Goal: Information Seeking & Learning: Learn about a topic

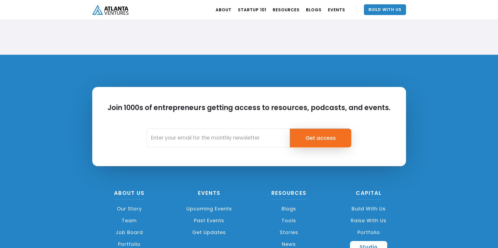
scroll to position [1263, 0]
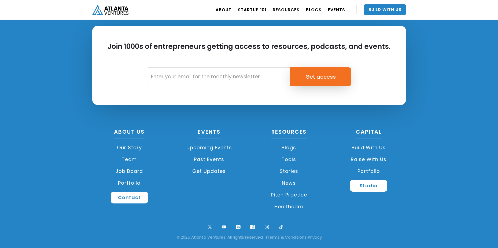
click at [134, 148] on link "Our Story" at bounding box center [129, 148] width 75 height 12
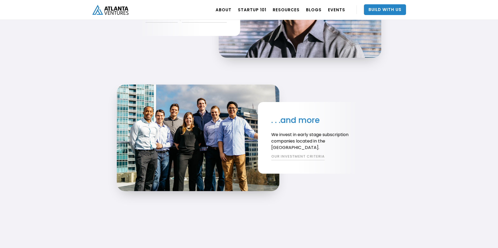
scroll to position [995, 0]
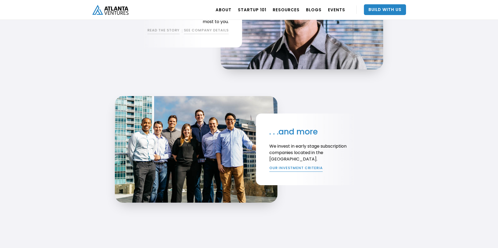
click at [298, 168] on link "OUR INVESTMENT CRITERIA" at bounding box center [295, 168] width 53 height 6
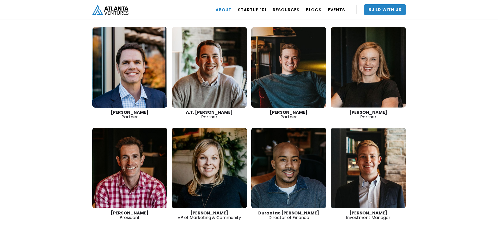
scroll to position [750, 0]
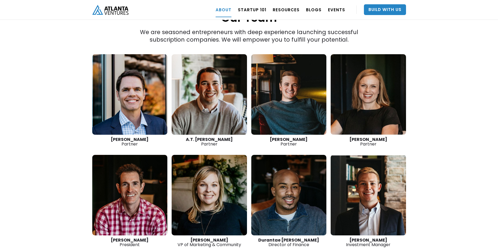
click at [52, 64] on div "“The best thing we do is create more successful startups. The more breakout bus…" at bounding box center [249, 19] width 498 height 550
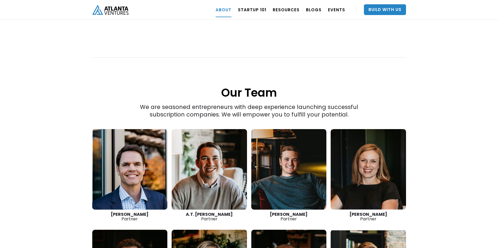
scroll to position [697, 0]
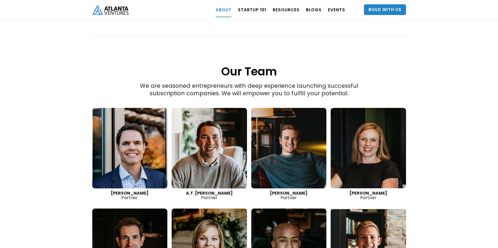
click at [70, 60] on div "“The best thing we do is create more successful startups. The more breakout bus…" at bounding box center [249, 73] width 498 height 550
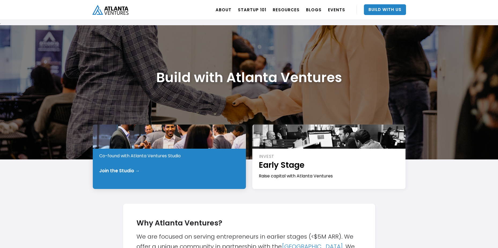
click at [155, 165] on div "START Pre-Idea Co-found with Atlanta Ventures Studio Join the Studio →" at bounding box center [169, 156] width 153 height 64
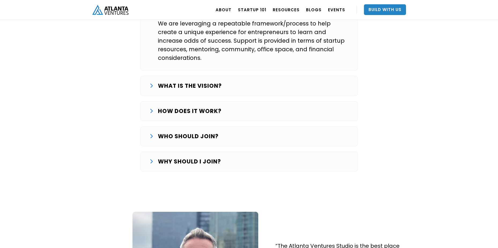
scroll to position [938, 0]
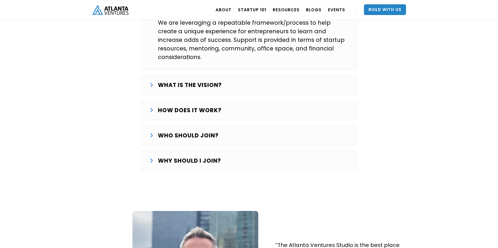
click at [245, 106] on div "HOW DOES IT WORK?" at bounding box center [248, 110] width 199 height 9
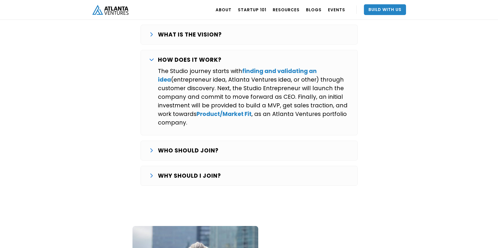
scroll to position [992, 0]
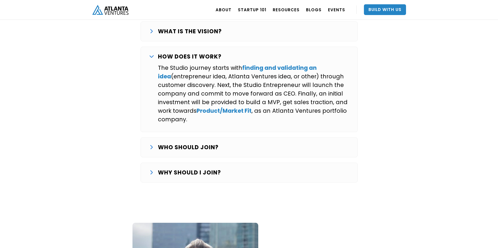
click at [253, 137] on div "WHO SHOULD JOIN? We are looking for entrepreneurs that want to commit full-time…" at bounding box center [248, 147] width 217 height 20
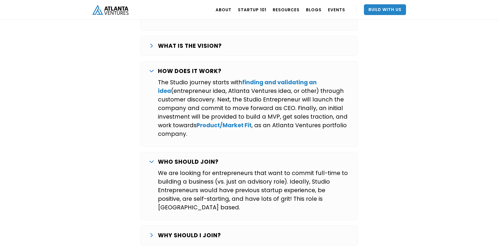
scroll to position [965, 0]
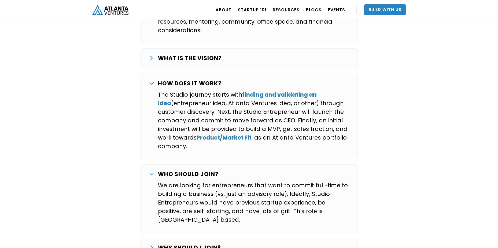
click at [250, 243] on div "WHY SHOULD I JOIN?" at bounding box center [248, 247] width 199 height 9
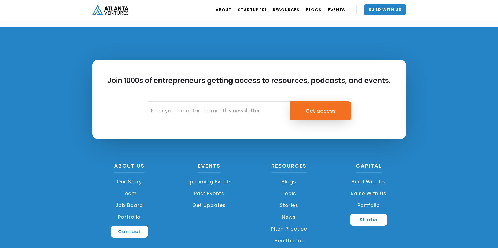
scroll to position [1633, 0]
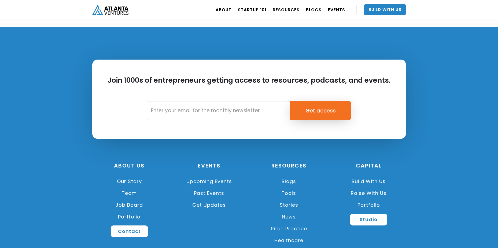
click at [290, 187] on link "Tools" at bounding box center [289, 193] width 75 height 12
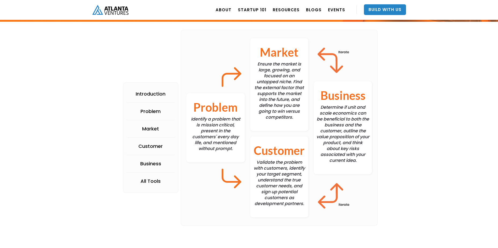
scroll to position [134, 0]
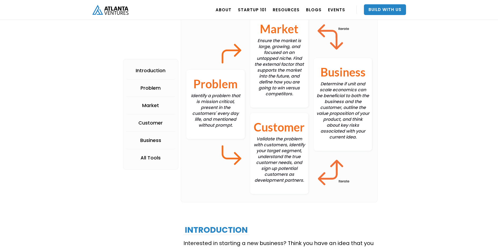
click at [222, 80] on span "Problem" at bounding box center [215, 84] width 44 height 18
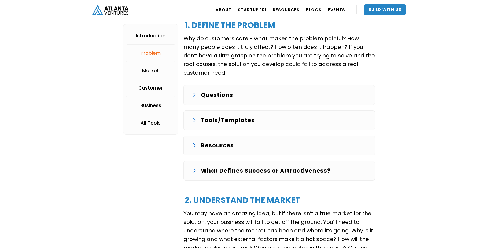
scroll to position [583, 0]
click at [248, 95] on div "Questions" at bounding box center [279, 94] width 174 height 9
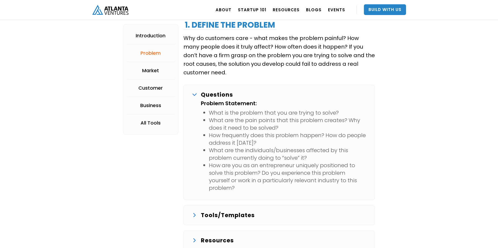
click at [253, 94] on div "Questions" at bounding box center [279, 94] width 174 height 9
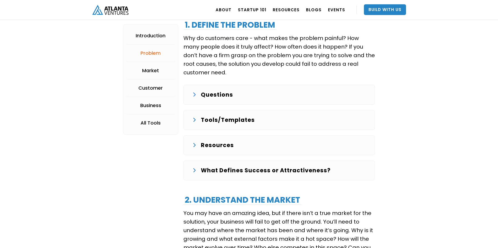
click at [246, 121] on p "Tools/Templates" at bounding box center [228, 120] width 54 height 9
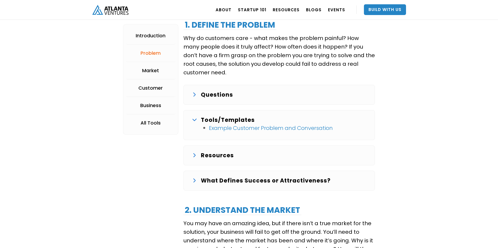
click at [257, 119] on div "Tools/Templates" at bounding box center [279, 120] width 174 height 9
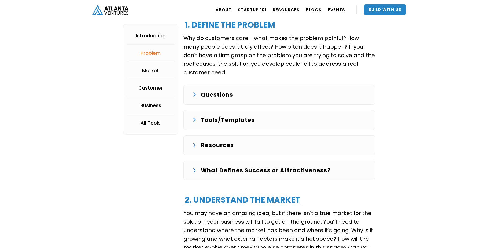
click at [244, 146] on div "Resources" at bounding box center [279, 145] width 174 height 9
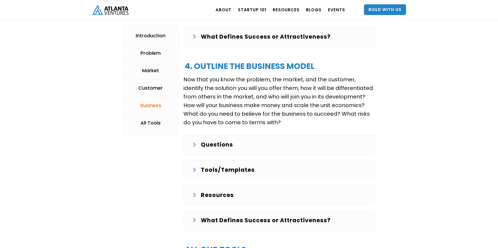
scroll to position [1280, 0]
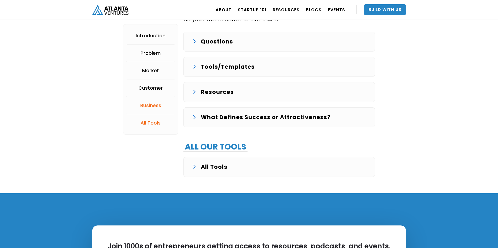
click at [250, 170] on div "All Tools" at bounding box center [279, 166] width 174 height 9
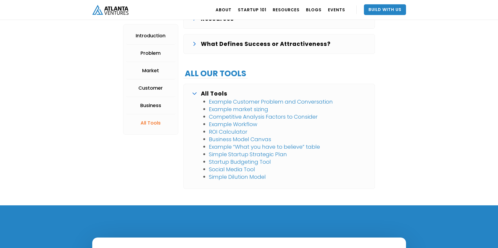
scroll to position [1360, 0]
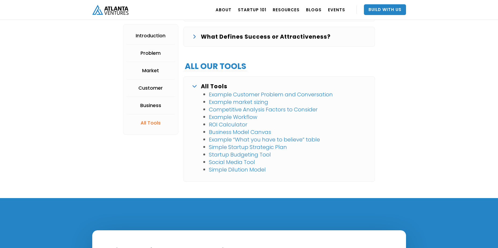
click at [243, 155] on link "Startup Budgeting Tool" at bounding box center [240, 155] width 62 height 8
